Goal: Information Seeking & Learning: Understand process/instructions

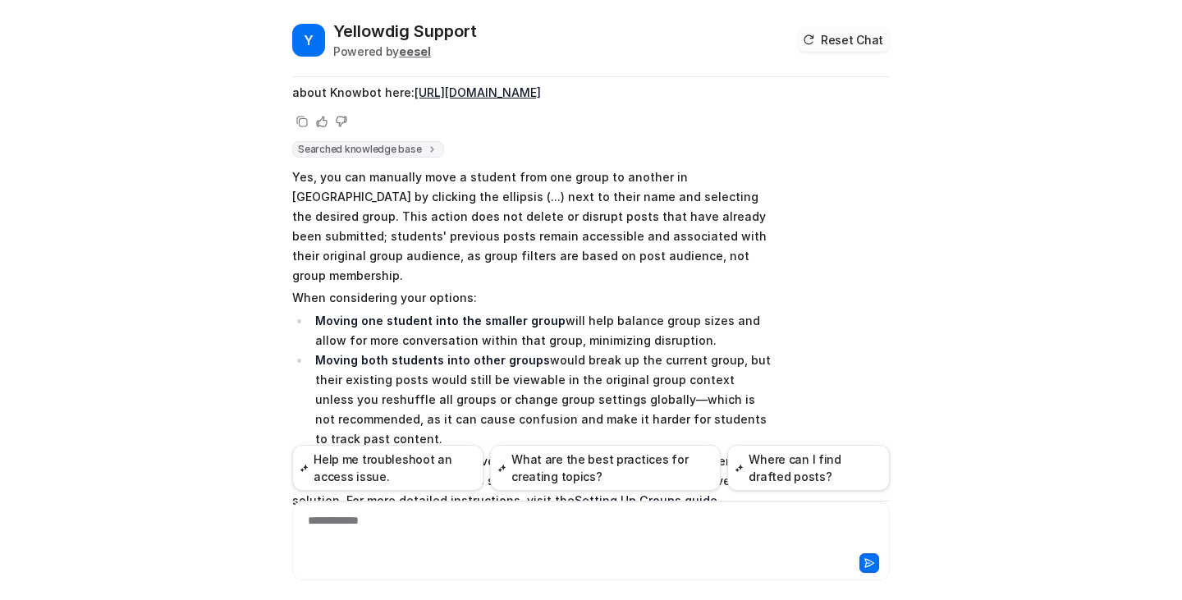
click at [833, 46] on button "Reset Chat" at bounding box center [844, 40] width 92 height 24
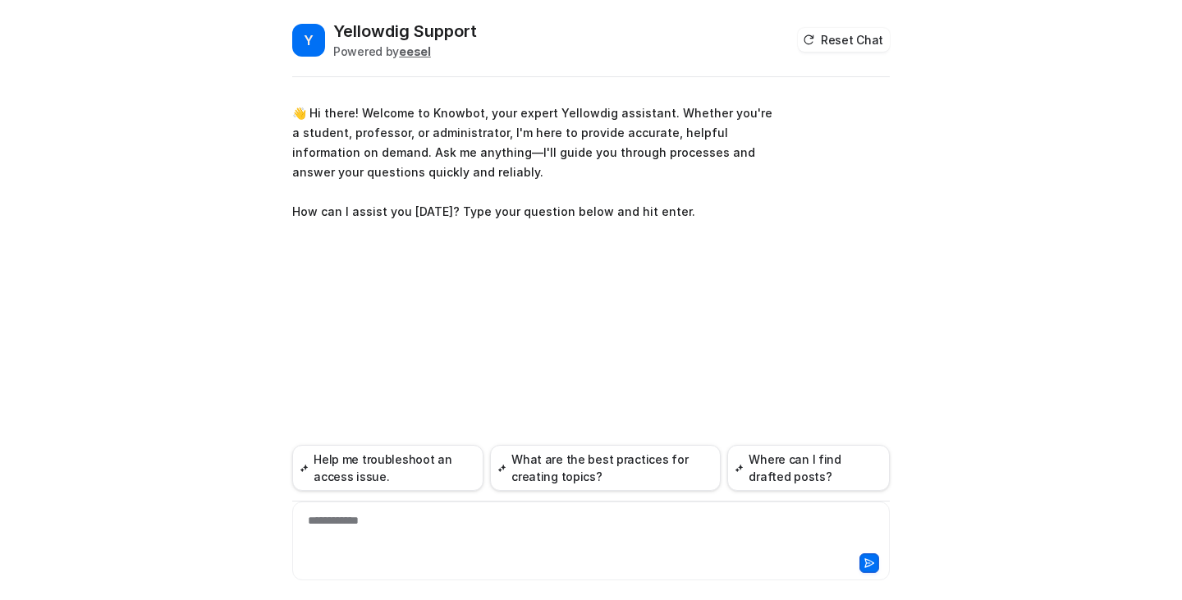
click at [618, 530] on div "**********" at bounding box center [590, 531] width 589 height 38
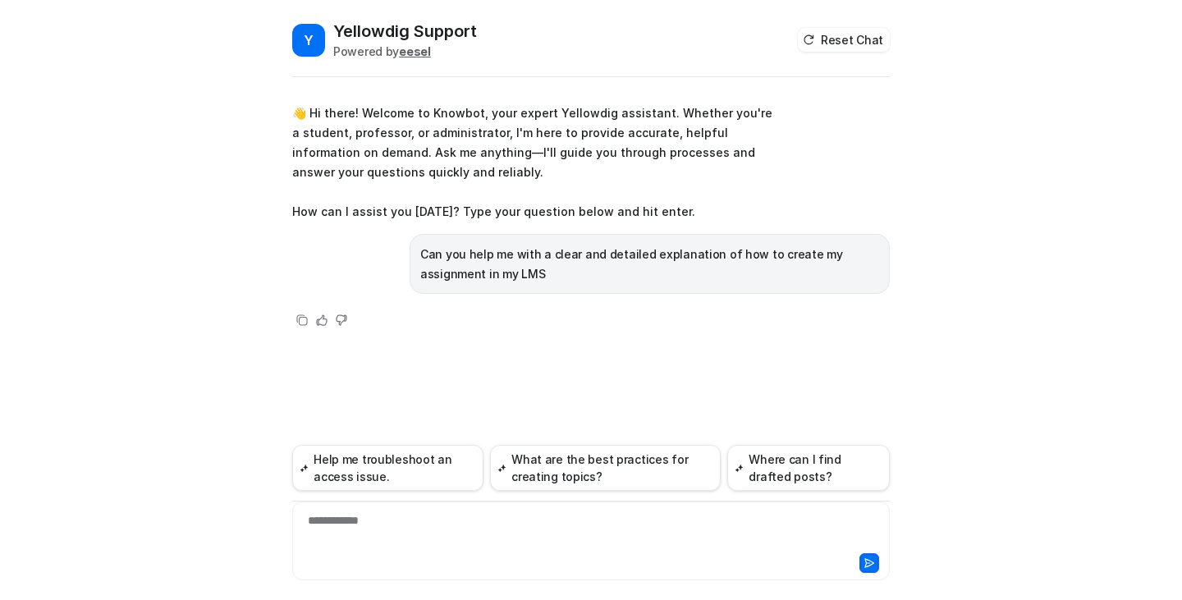
click at [725, 290] on div "Can you help me with a clear and detailed explanation of how to create my assig…" at bounding box center [649, 264] width 480 height 60
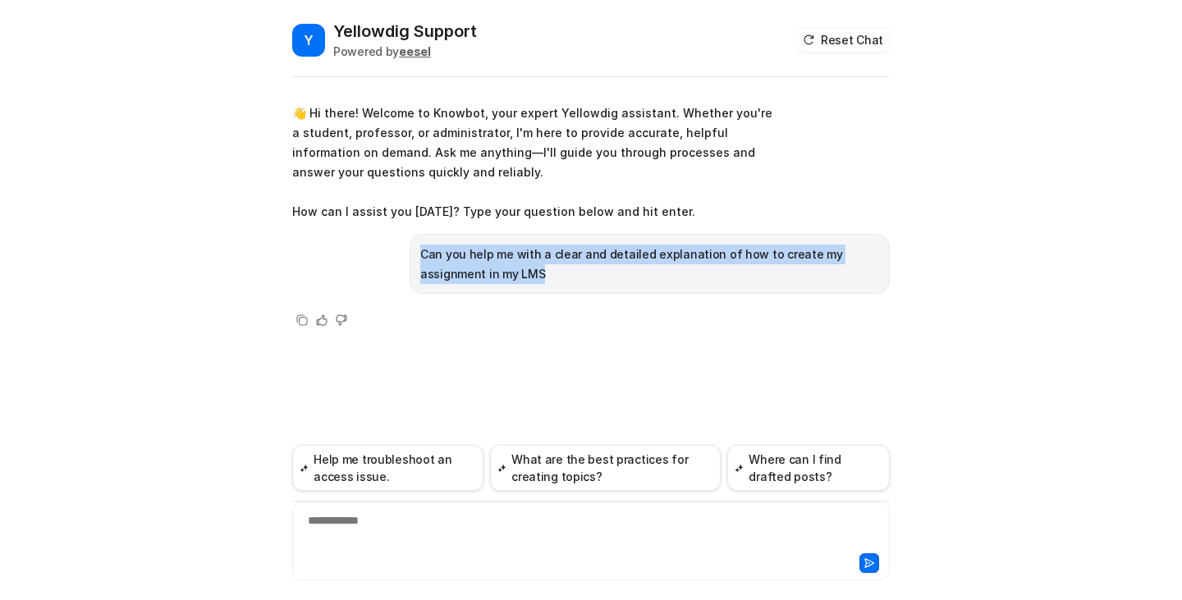
drag, startPoint x: 479, startPoint y: 268, endPoint x: 418, endPoint y: 250, distance: 63.9
click at [418, 250] on div "Can you help me with a clear and detailed explanation of how to create my assig…" at bounding box center [649, 264] width 480 height 60
copy p "Can you help me with a clear and detailed explanation of how to create my assig…"
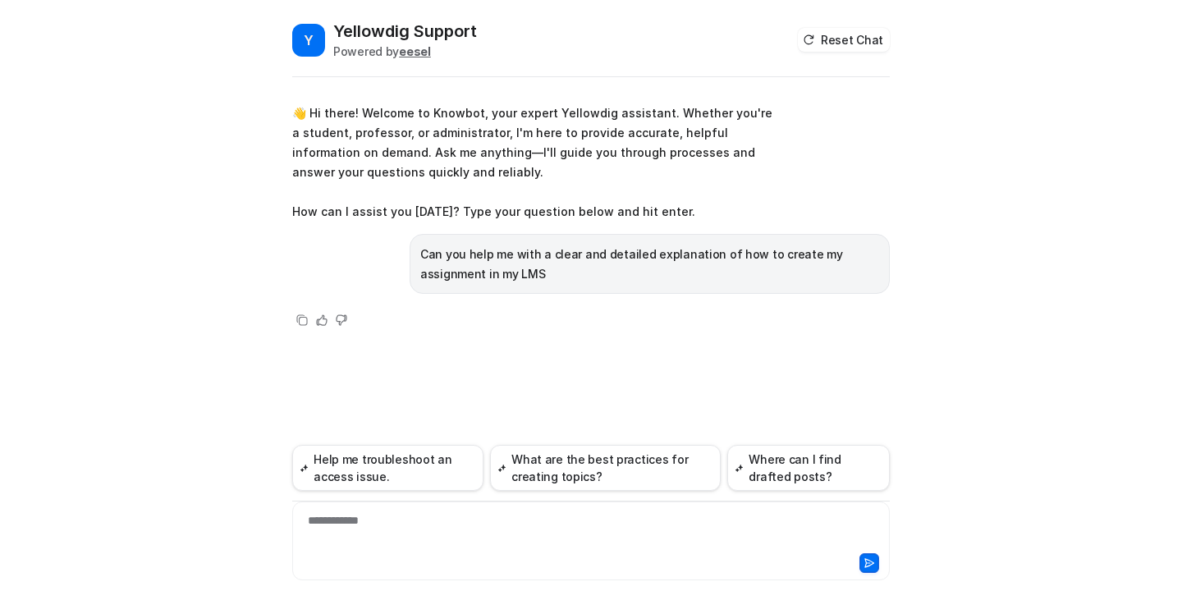
click at [432, 536] on div "**********" at bounding box center [590, 531] width 589 height 38
click at [861, 563] on button at bounding box center [869, 563] width 20 height 20
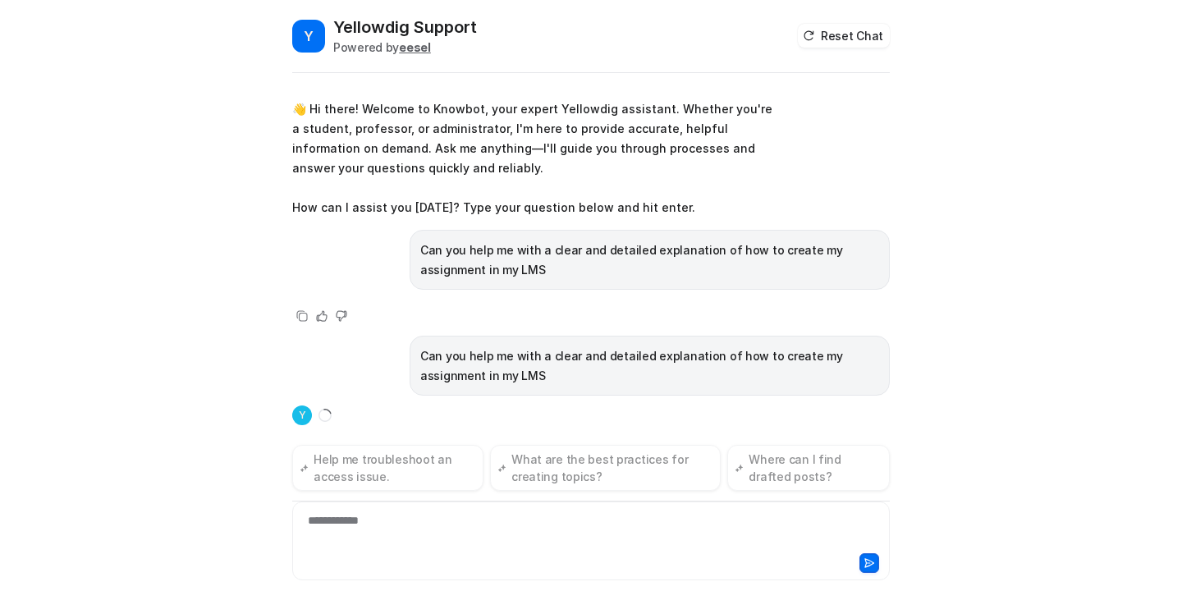
scroll to position [11, 0]
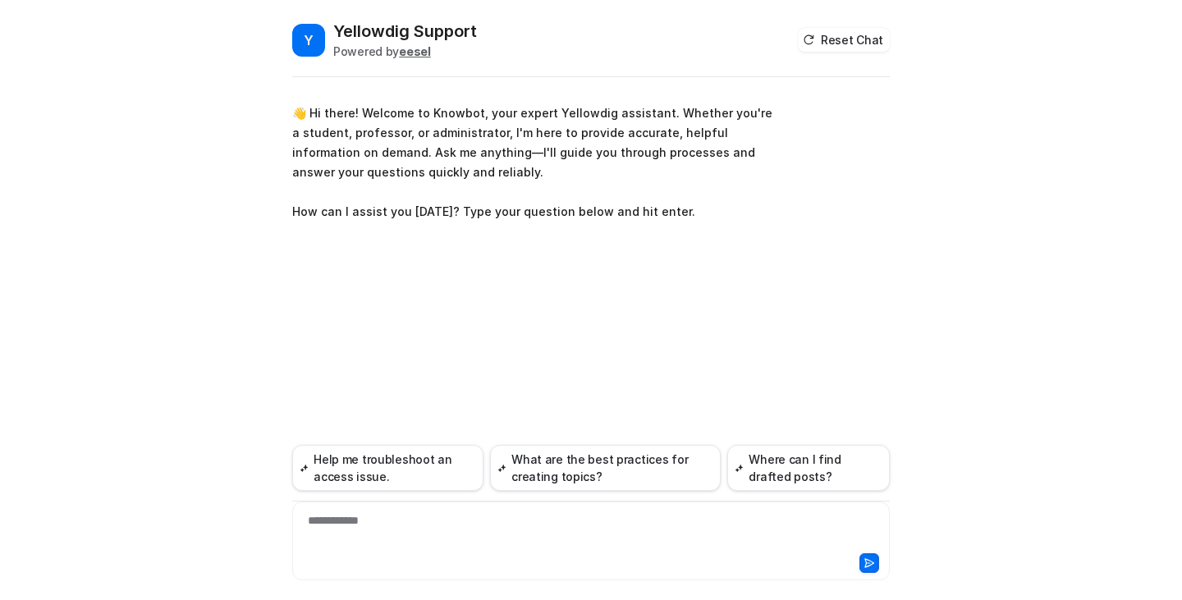
click at [536, 524] on div "**********" at bounding box center [590, 531] width 589 height 38
paste div "To enrich screen reader interactions, please activate Accessibility in Grammarl…"
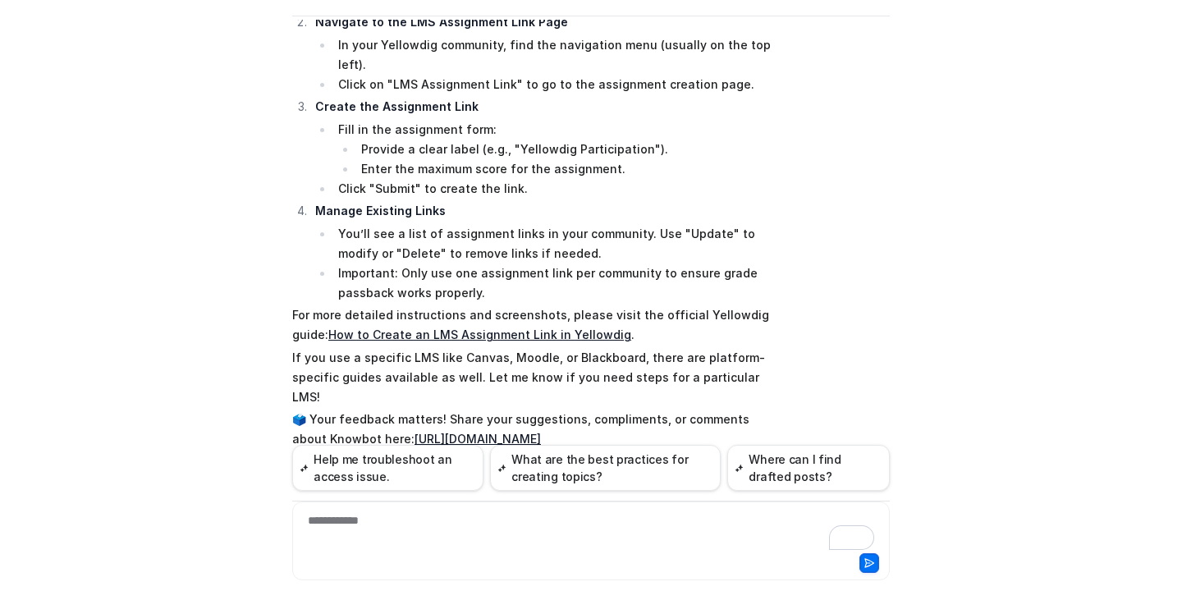
scroll to position [427, 0]
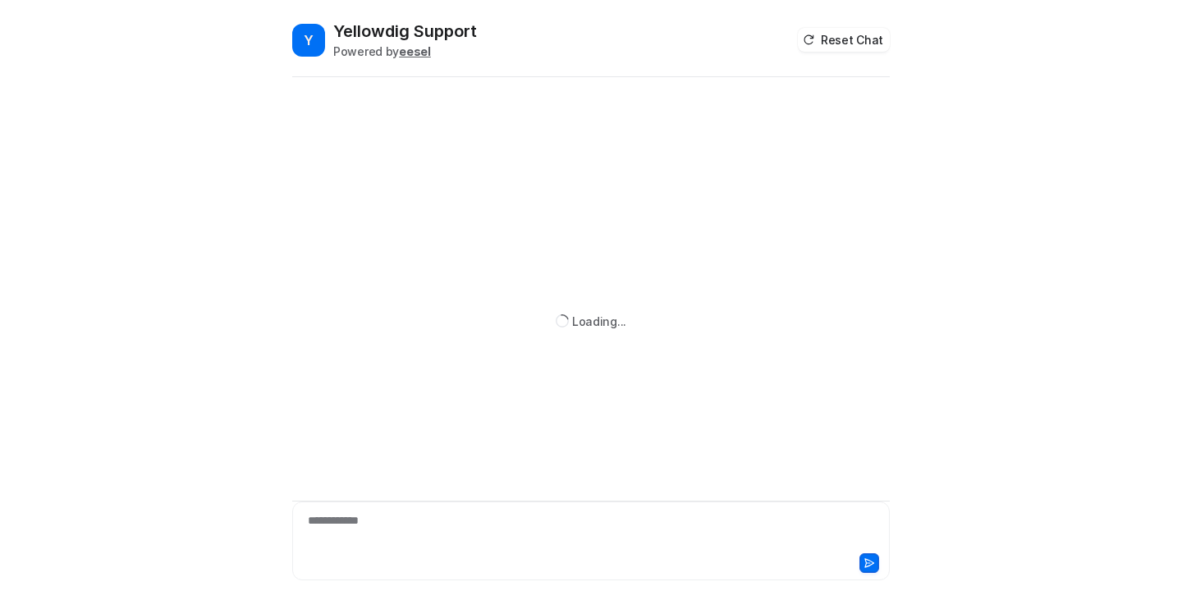
click at [599, 518] on div "**********" at bounding box center [590, 531] width 589 height 38
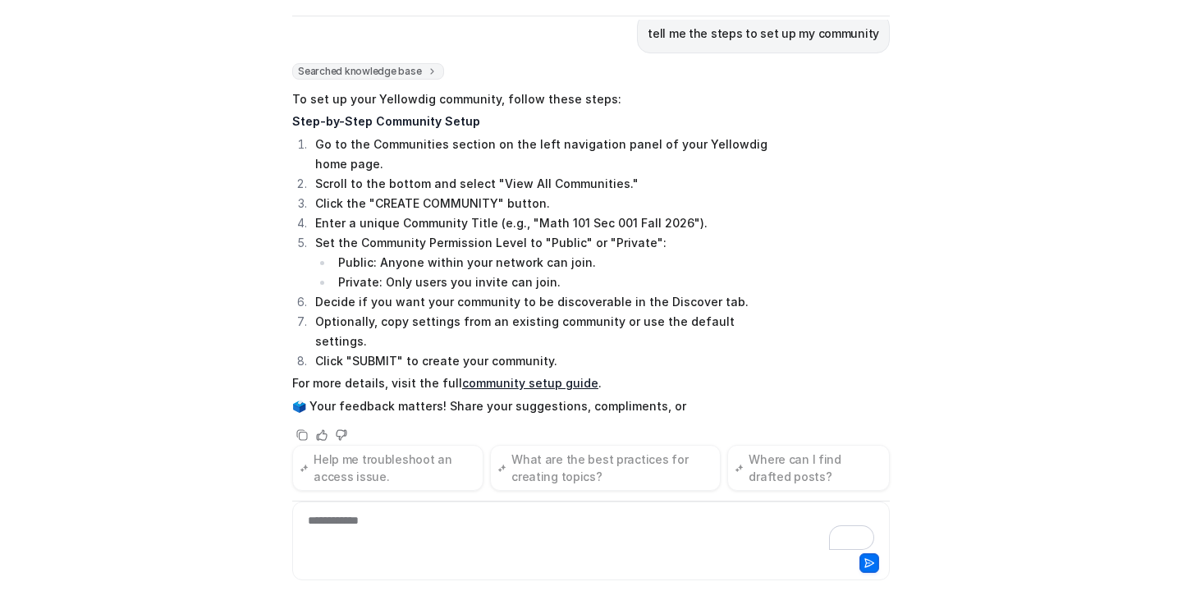
scroll to position [180, 0]
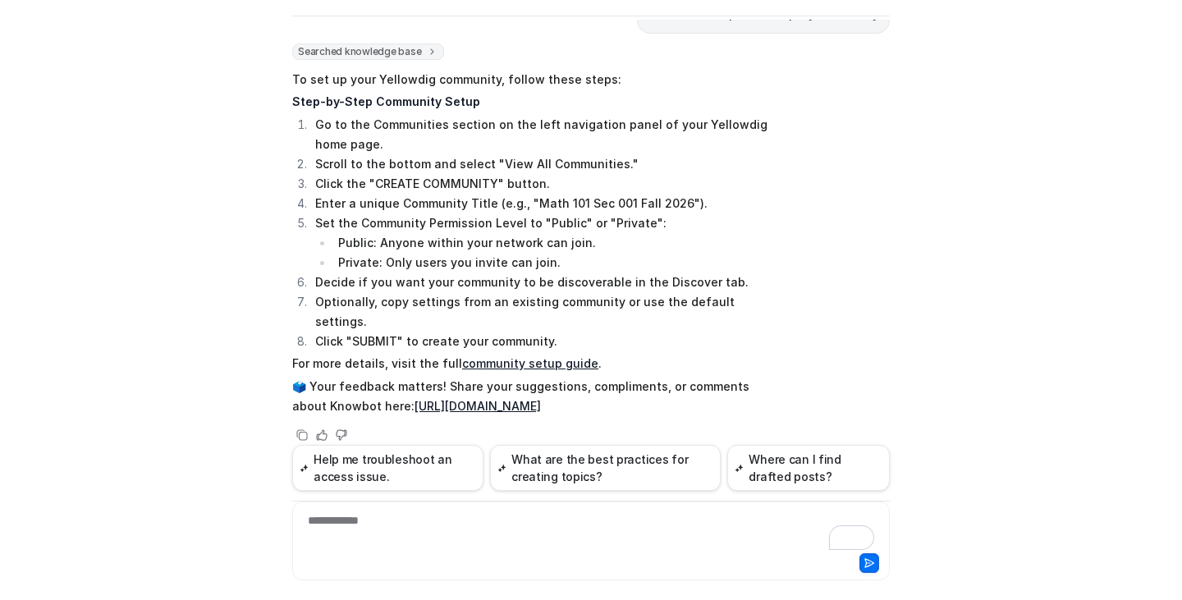
click at [599, 518] on div "**********" at bounding box center [590, 531] width 589 height 38
drag, startPoint x: 309, startPoint y: 203, endPoint x: 479, endPoint y: 209, distance: 170.8
click at [479, 209] on li "Enter a unique Community Title (e.g., "Math 101 Sec 001 Fall 2026")." at bounding box center [541, 204] width 462 height 20
copy li "Enter a unique Community Title"
click at [523, 268] on li "Private: Only users you invite can join." at bounding box center [552, 263] width 439 height 20
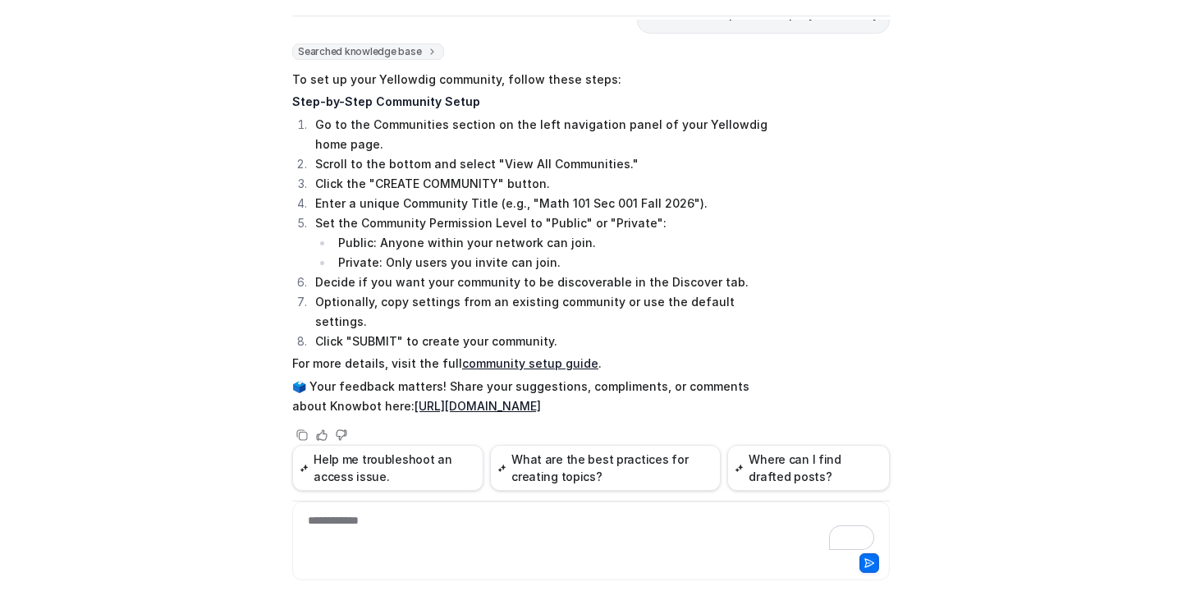
click at [536, 356] on link "community setup guide" at bounding box center [530, 363] width 136 height 14
click at [621, 528] on div "**********" at bounding box center [590, 531] width 589 height 38
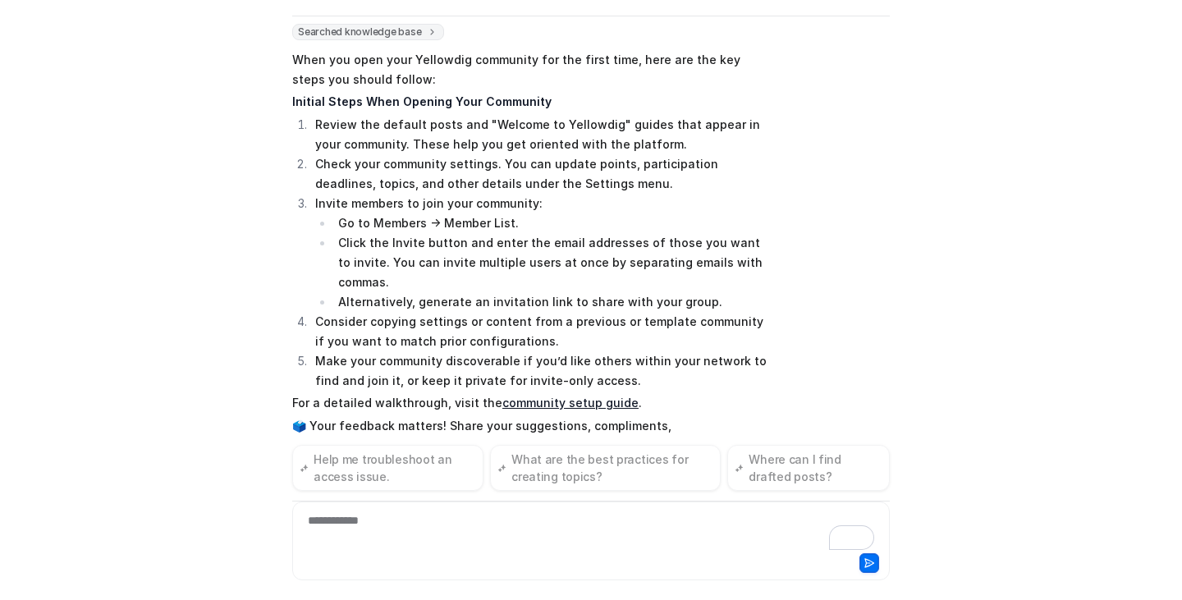
scroll to position [680, 0]
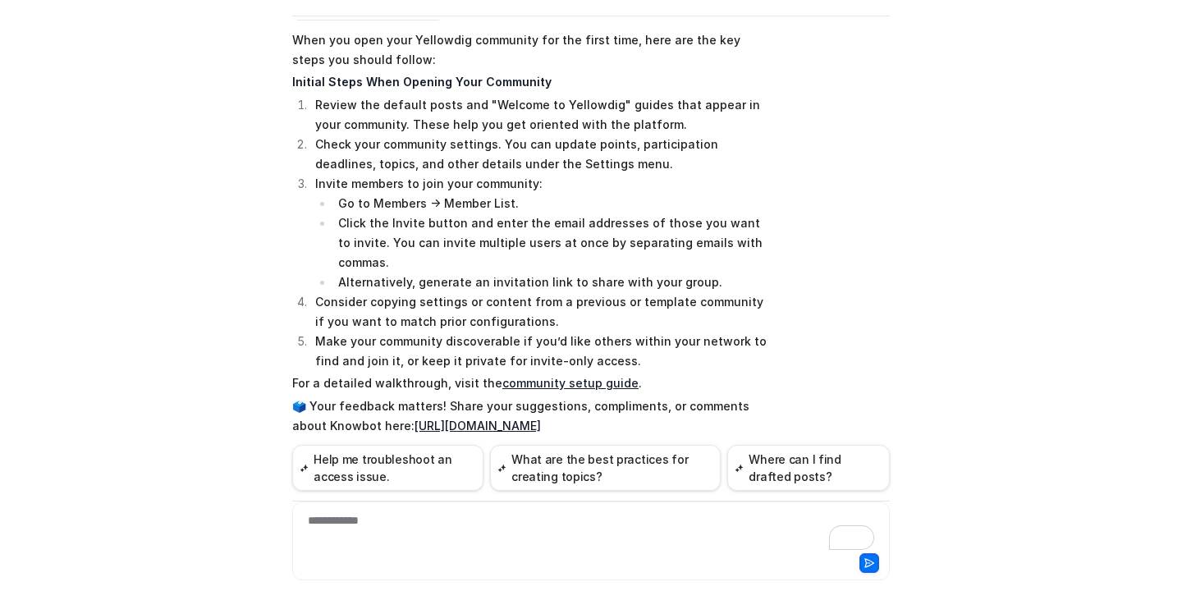
click at [580, 376] on link "community setup guide" at bounding box center [570, 383] width 136 height 14
click at [538, 524] on div "**********" at bounding box center [590, 531] width 589 height 38
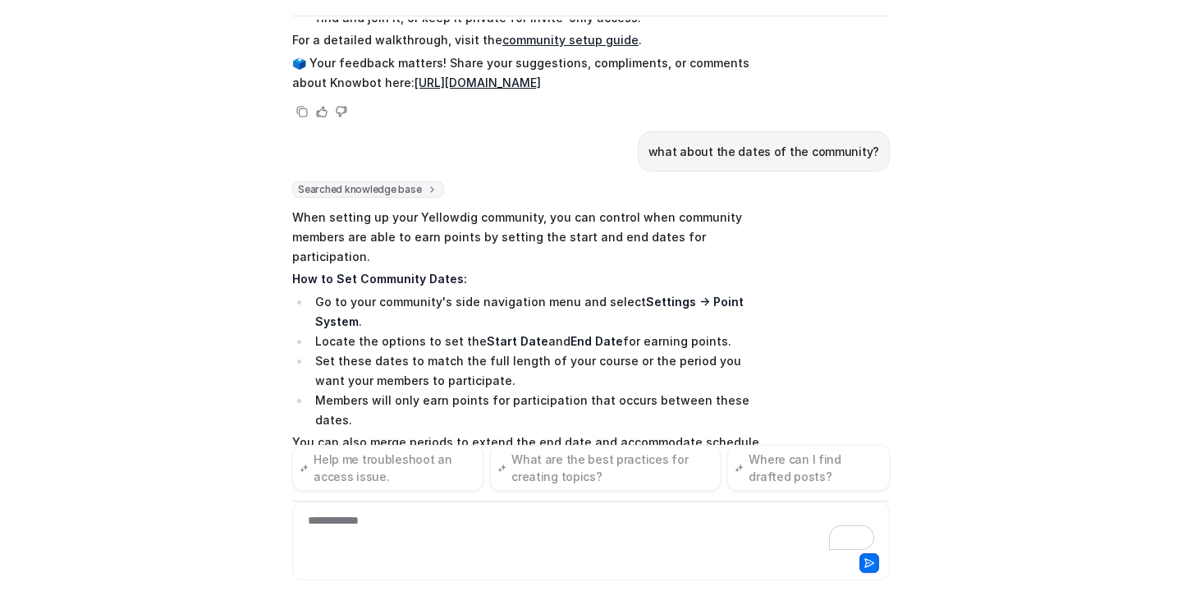
scroll to position [1043, 0]
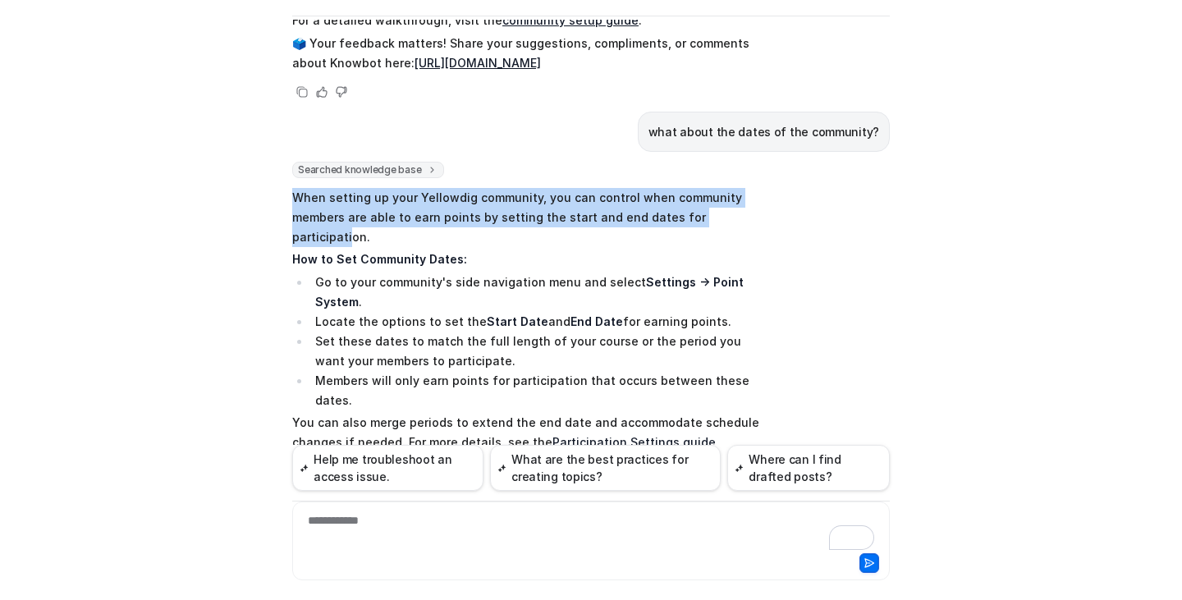
drag, startPoint x: 428, startPoint y: 180, endPoint x: 674, endPoint y: 179, distance: 245.4
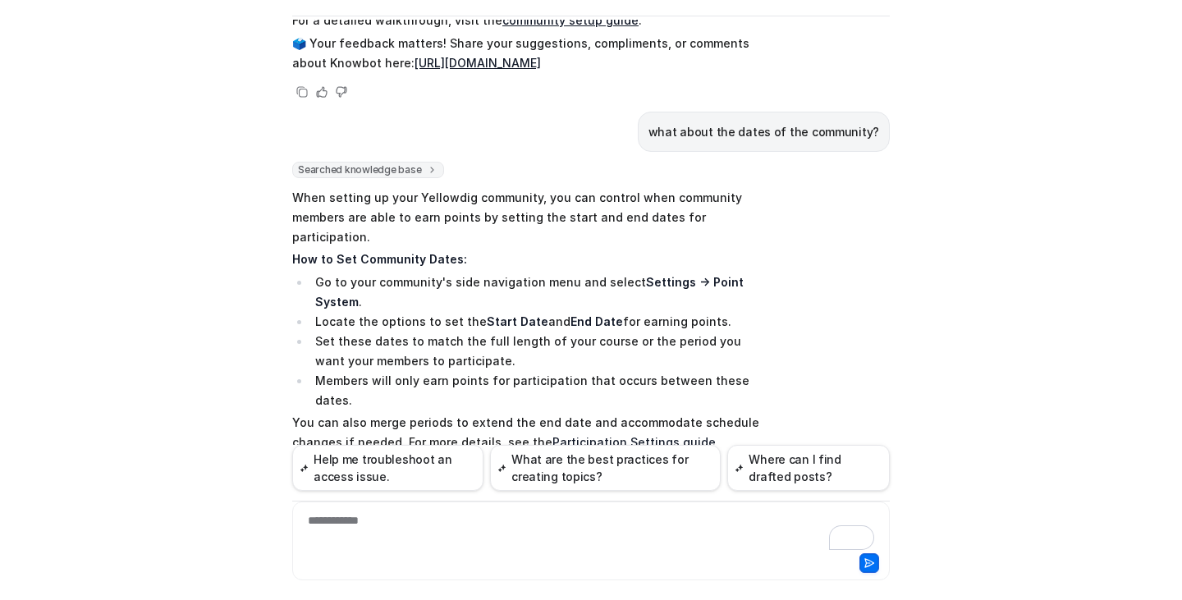
click at [621, 312] on li "Locate the options to set the Start Date and End Date for earning points." at bounding box center [541, 322] width 462 height 20
drag, startPoint x: 310, startPoint y: 263, endPoint x: 604, endPoint y: 263, distance: 293.8
click at [604, 332] on li "Set these dates to match the full length of your course or the period you want …" at bounding box center [541, 351] width 462 height 39
copy li "Set these dates to match the full length of your course"
click at [476, 520] on div "To enrich screen reader interactions, please activate Accessibility in Grammarl…" at bounding box center [590, 531] width 589 height 38
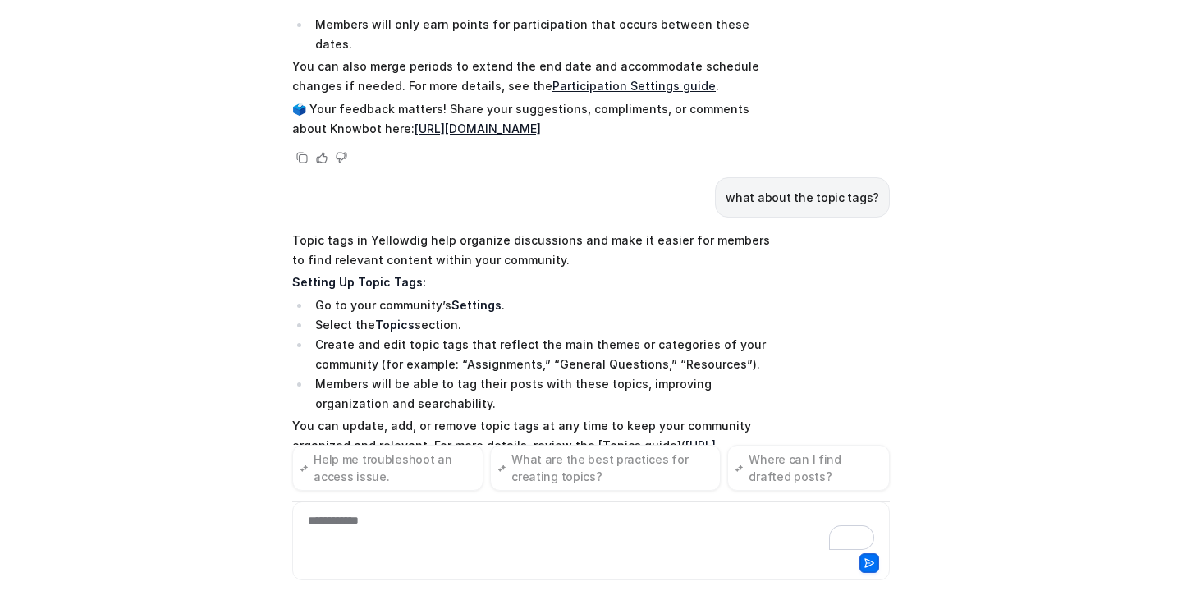
scroll to position [1402, 0]
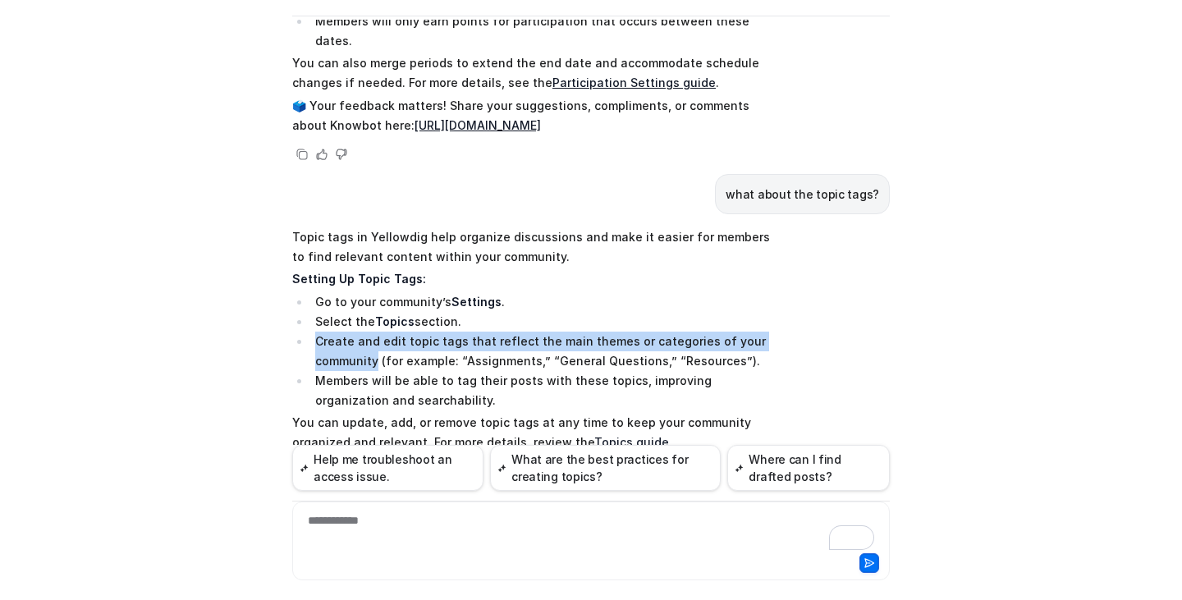
drag, startPoint x: 309, startPoint y: 239, endPoint x: 369, endPoint y: 254, distance: 61.9
click at [369, 332] on li "Create and edit topic tags that reflect the main themes or categories of your c…" at bounding box center [541, 351] width 462 height 39
copy li "Create and edit topic tags that reflect the main themes or categories of your c…"
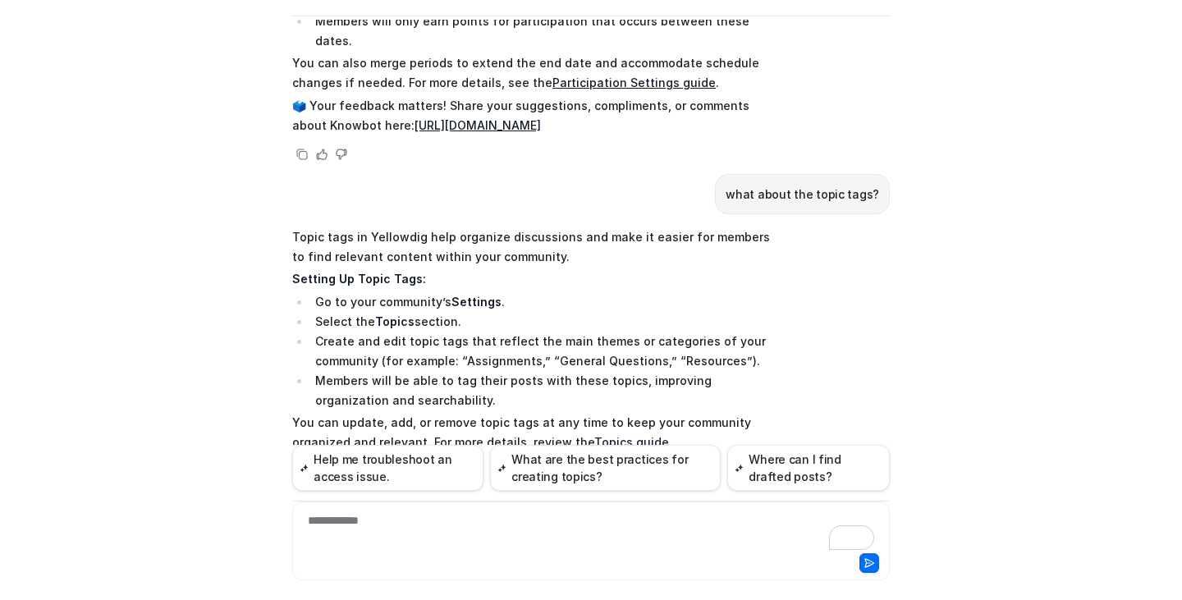
click at [597, 533] on div "**********" at bounding box center [590, 531] width 589 height 38
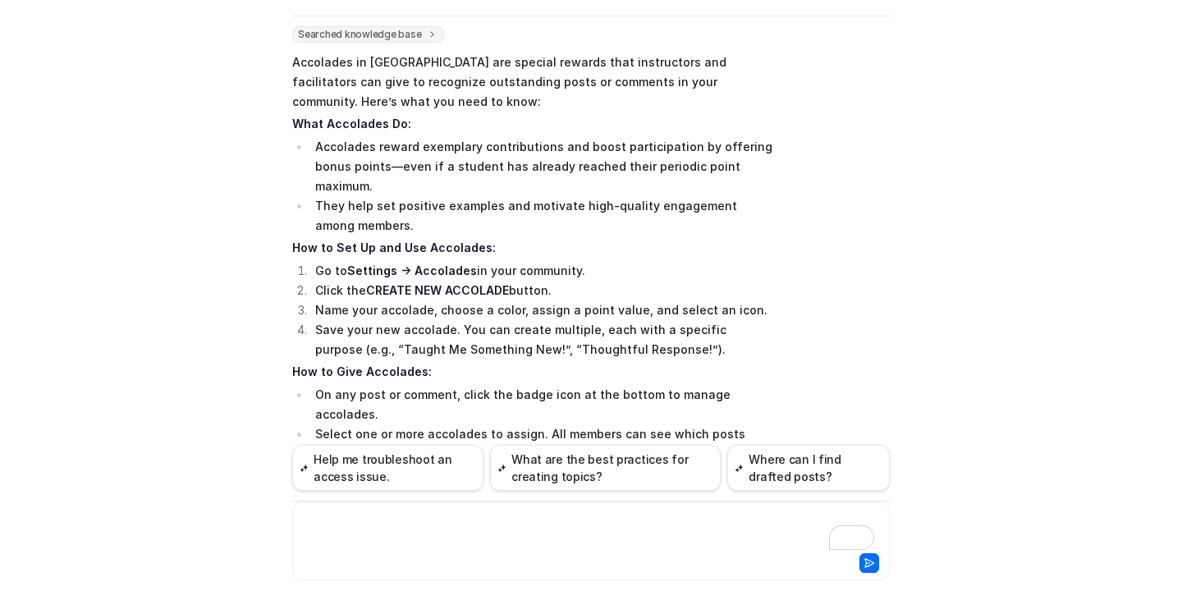
scroll to position [1976, 0]
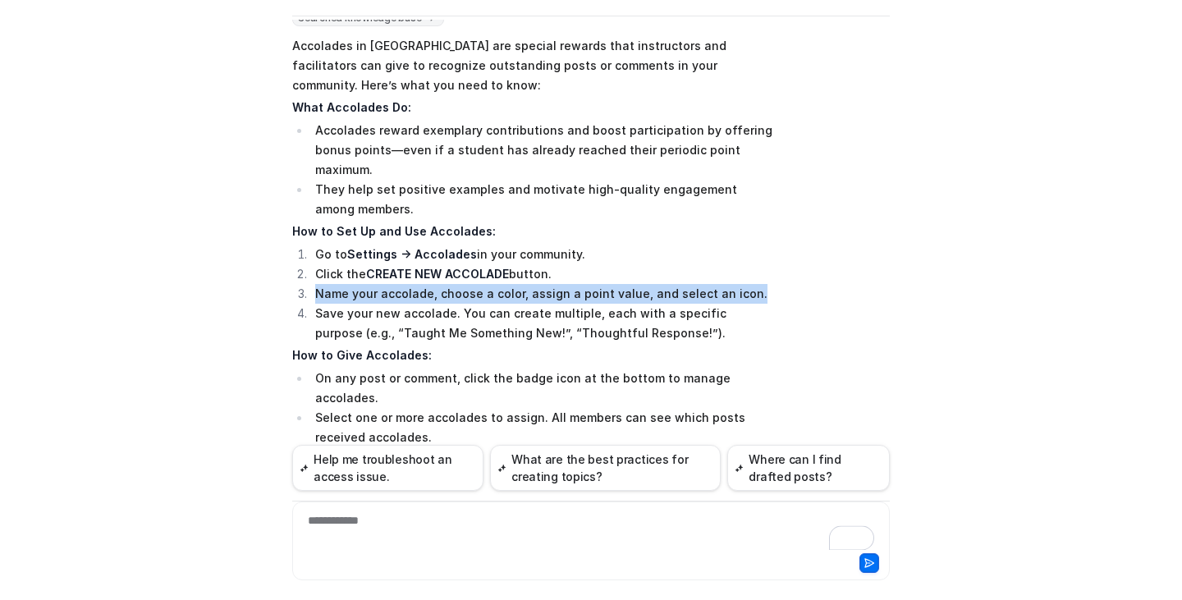
drag, startPoint x: 309, startPoint y: 174, endPoint x: 732, endPoint y: 175, distance: 422.6
click at [732, 284] on li "Name your accolade, choose a color, assign a point value, and select an icon." at bounding box center [541, 294] width 462 height 20
copy li "Name your accolade, choose a color, assign a point value, and select an icon."
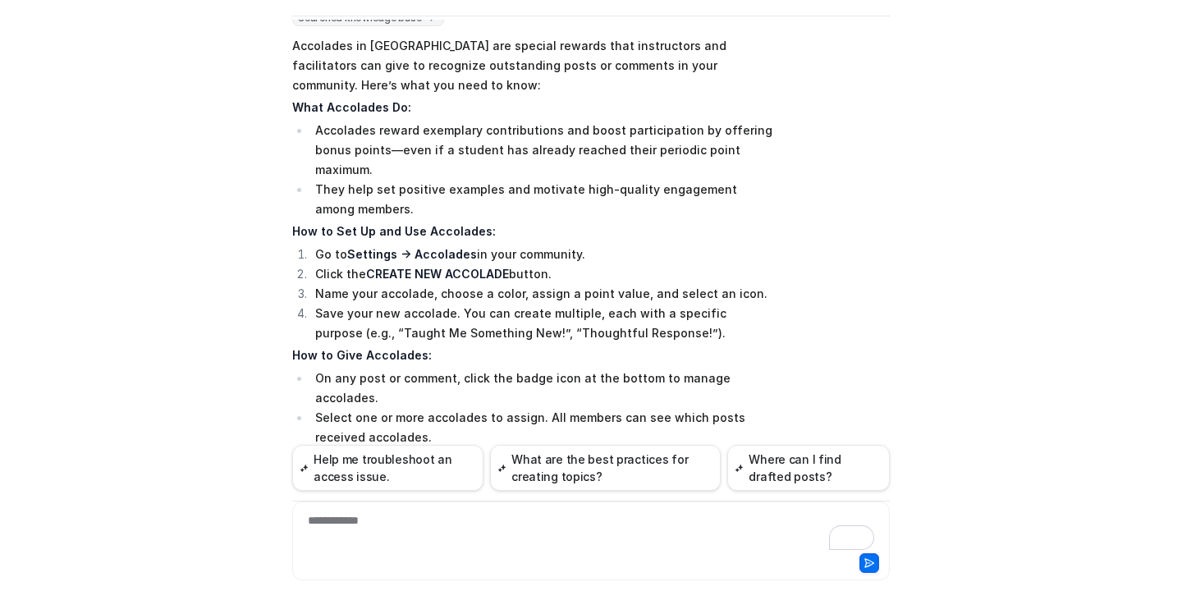
click at [572, 518] on div "**********" at bounding box center [590, 531] width 589 height 38
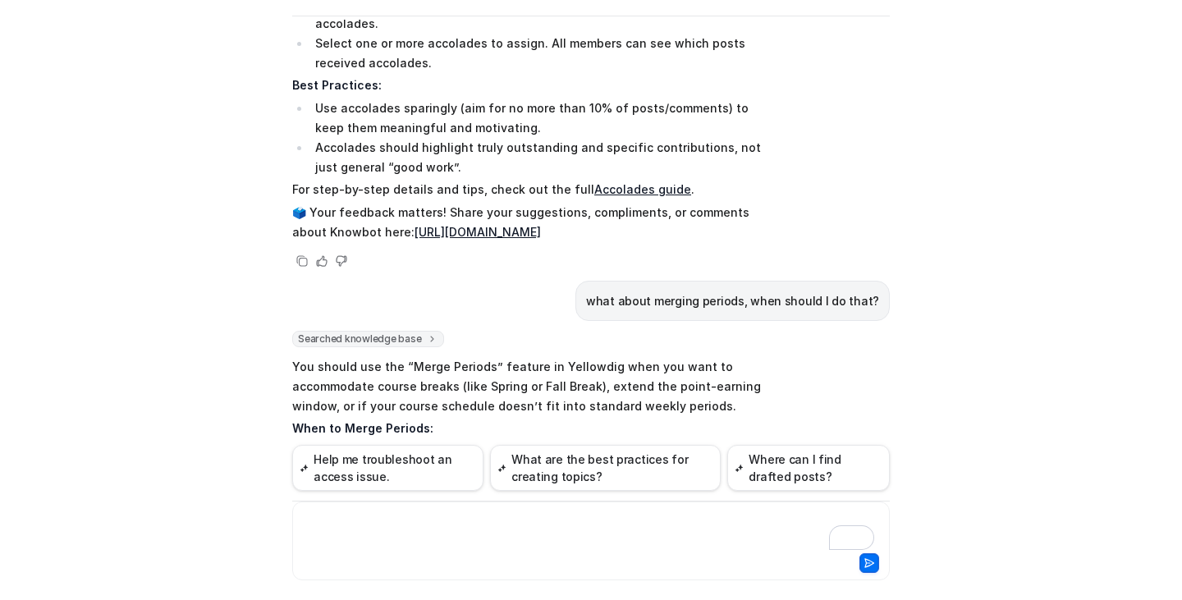
scroll to position [2318, 0]
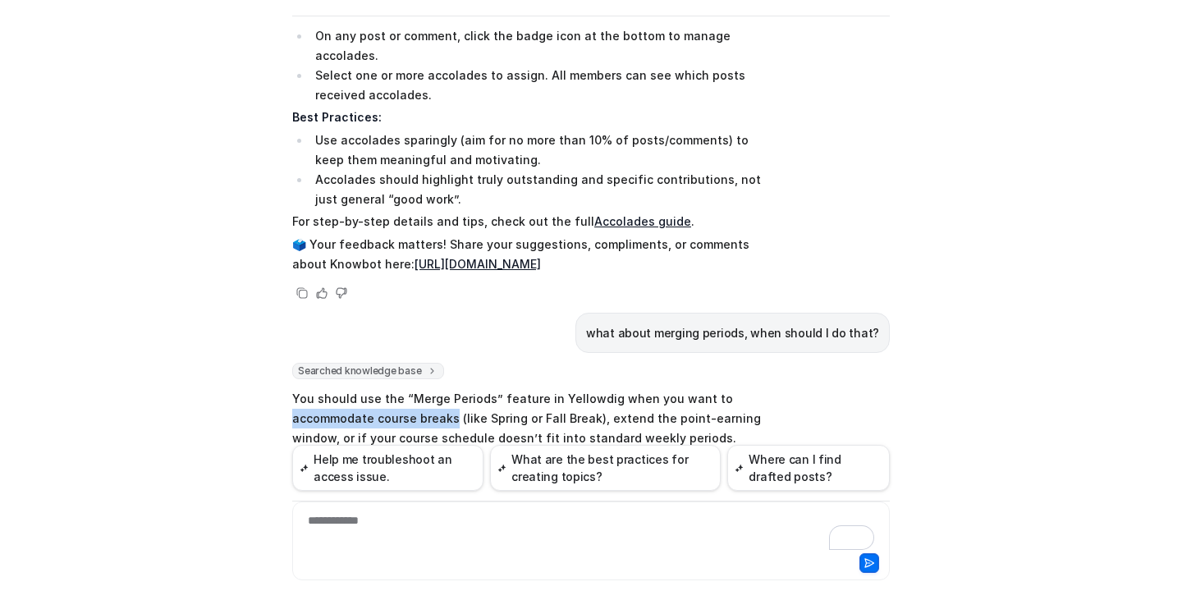
drag, startPoint x: 286, startPoint y: 279, endPoint x: 445, endPoint y: 283, distance: 159.2
click at [445, 389] on p "You should use the “Merge Periods” feature in Yellowdig when you want to accomm…" at bounding box center [532, 418] width 480 height 59
copy p "accommodate course breaks"
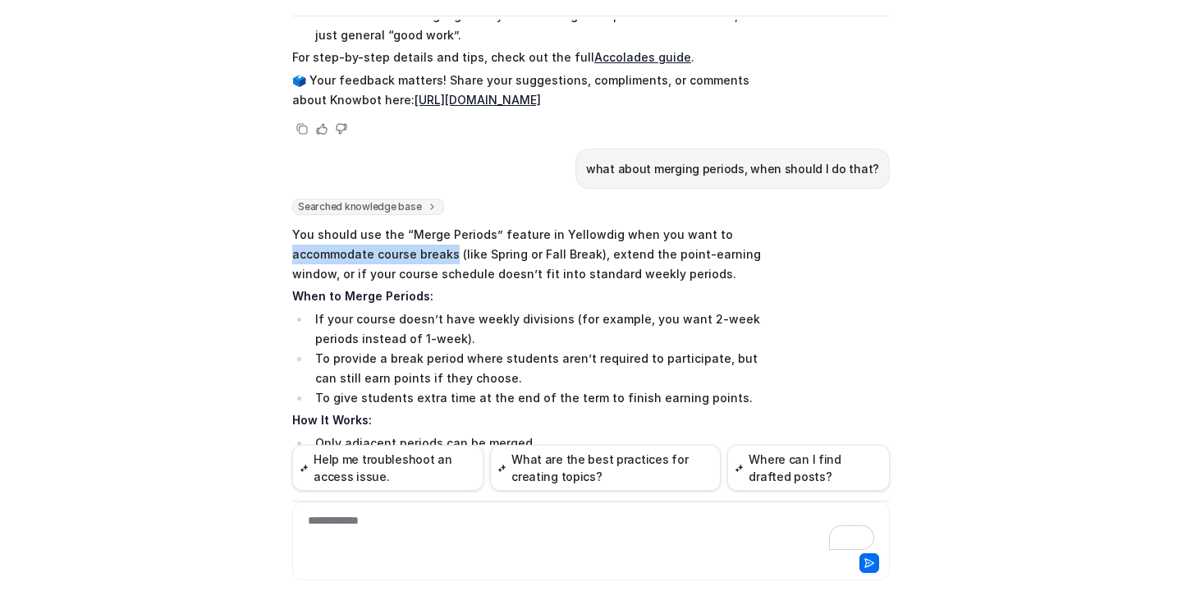
scroll to position [2564, 0]
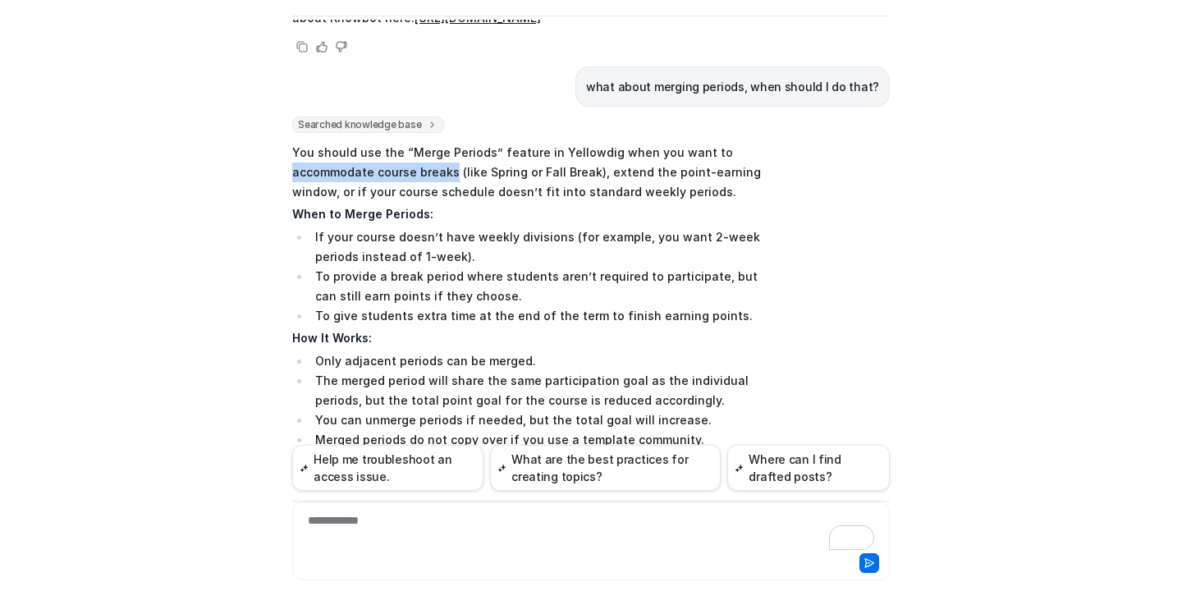
click at [606, 455] on link "Merge Periods guide" at bounding box center [630, 462] width 120 height 14
click at [549, 533] on div "To enrich screen reader interactions, please activate Accessibility in Grammarl…" at bounding box center [590, 531] width 589 height 38
click at [527, 526] on div "To enrich screen reader interactions, please activate Accessibility in Grammarl…" at bounding box center [590, 531] width 589 height 38
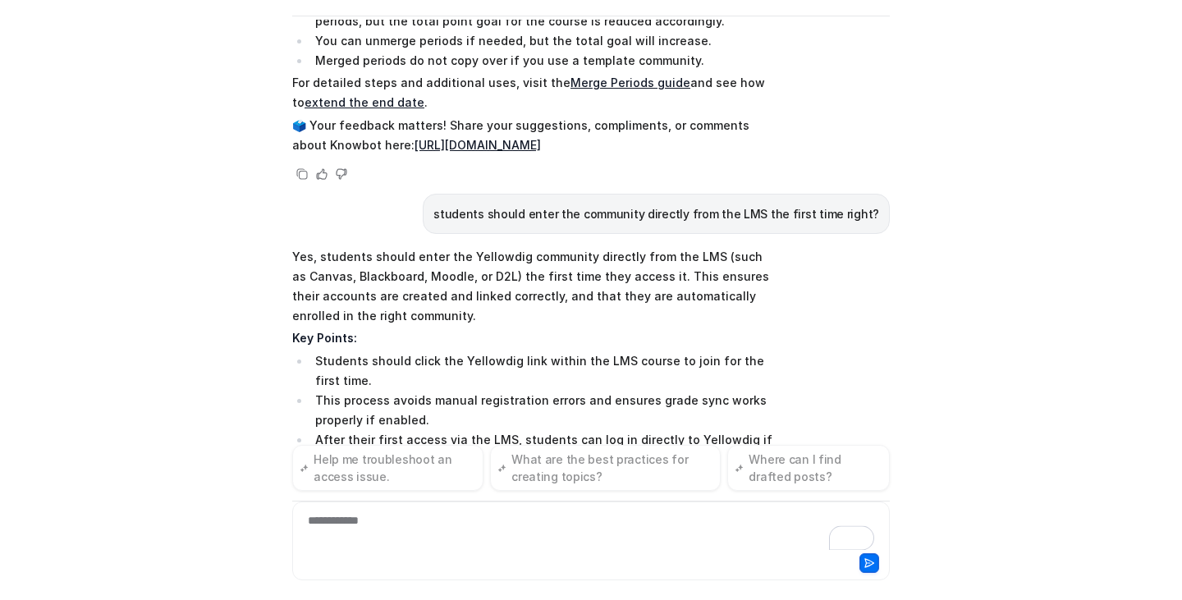
scroll to position [2963, 0]
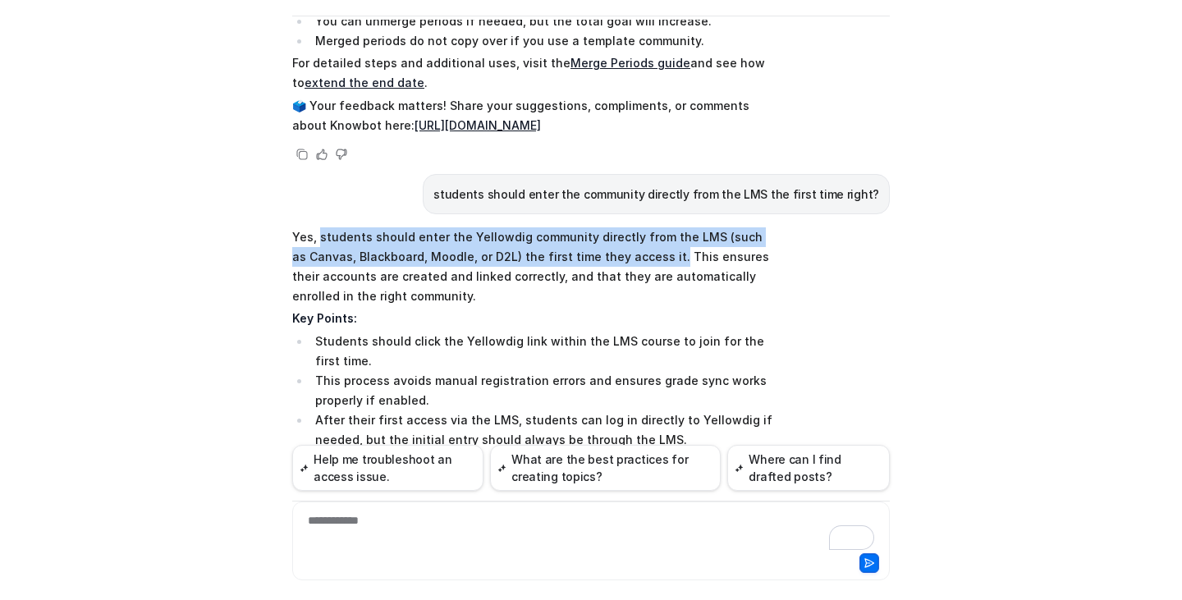
drag, startPoint x: 315, startPoint y: 96, endPoint x: 644, endPoint y: 117, distance: 329.7
click at [644, 227] on p "Yes, students should enter the Yellowdig community directly from the LMS (such …" at bounding box center [532, 266] width 480 height 79
copy p "students should enter the Yellowdig community directly from the LMS (such as Ca…"
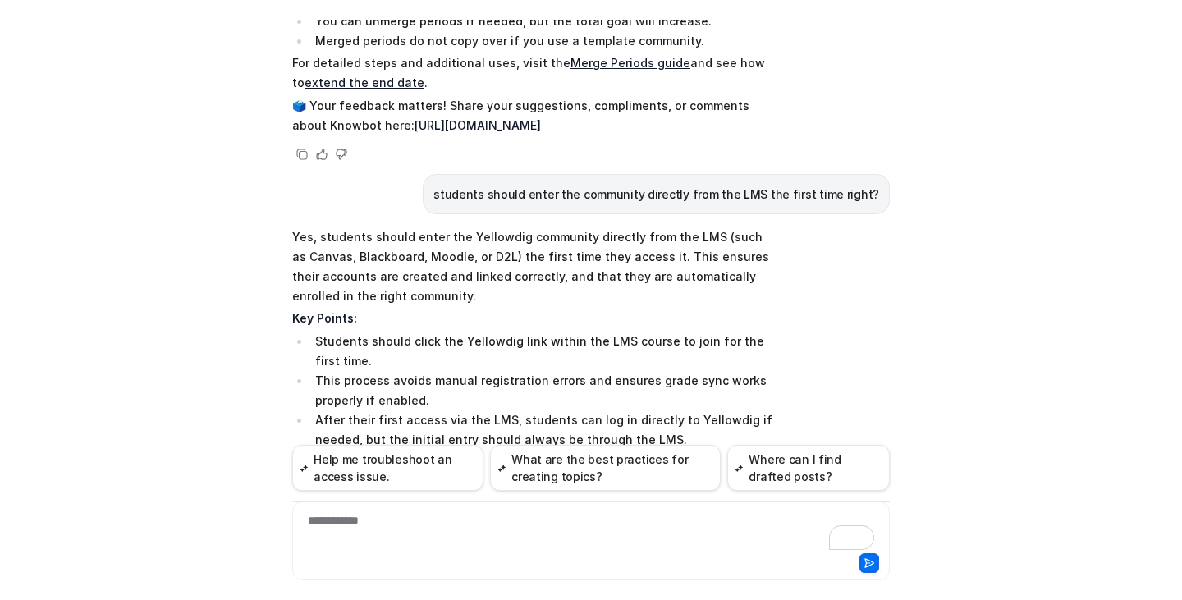
click at [748, 495] on p "🗳️ Your feedback matters! Share your suggestions, compliments, or comments abou…" at bounding box center [532, 514] width 480 height 39
click at [546, 524] on div "**********" at bounding box center [590, 531] width 589 height 38
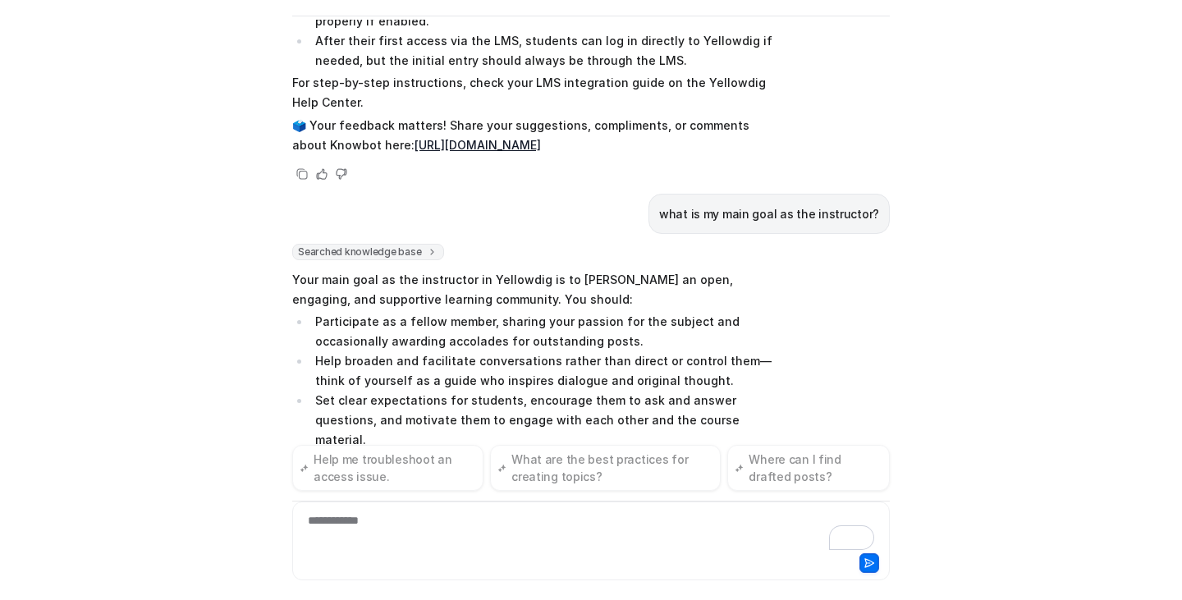
scroll to position [3362, 0]
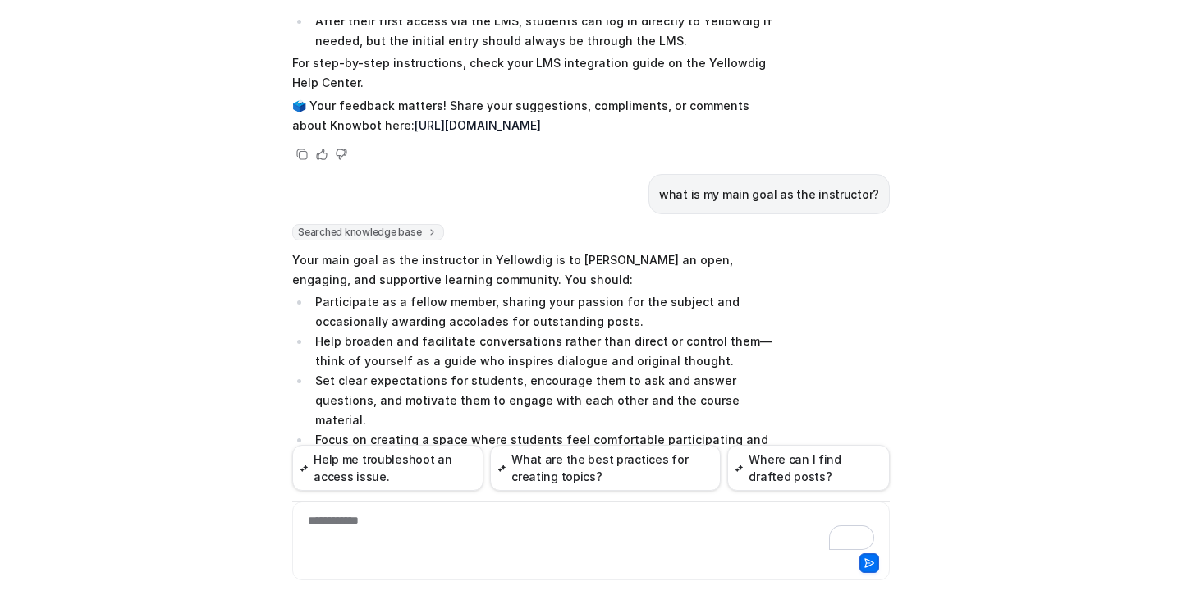
click at [673, 495] on link "instructor overview" at bounding box center [503, 512] width 423 height 34
